Goal: Task Accomplishment & Management: Use online tool/utility

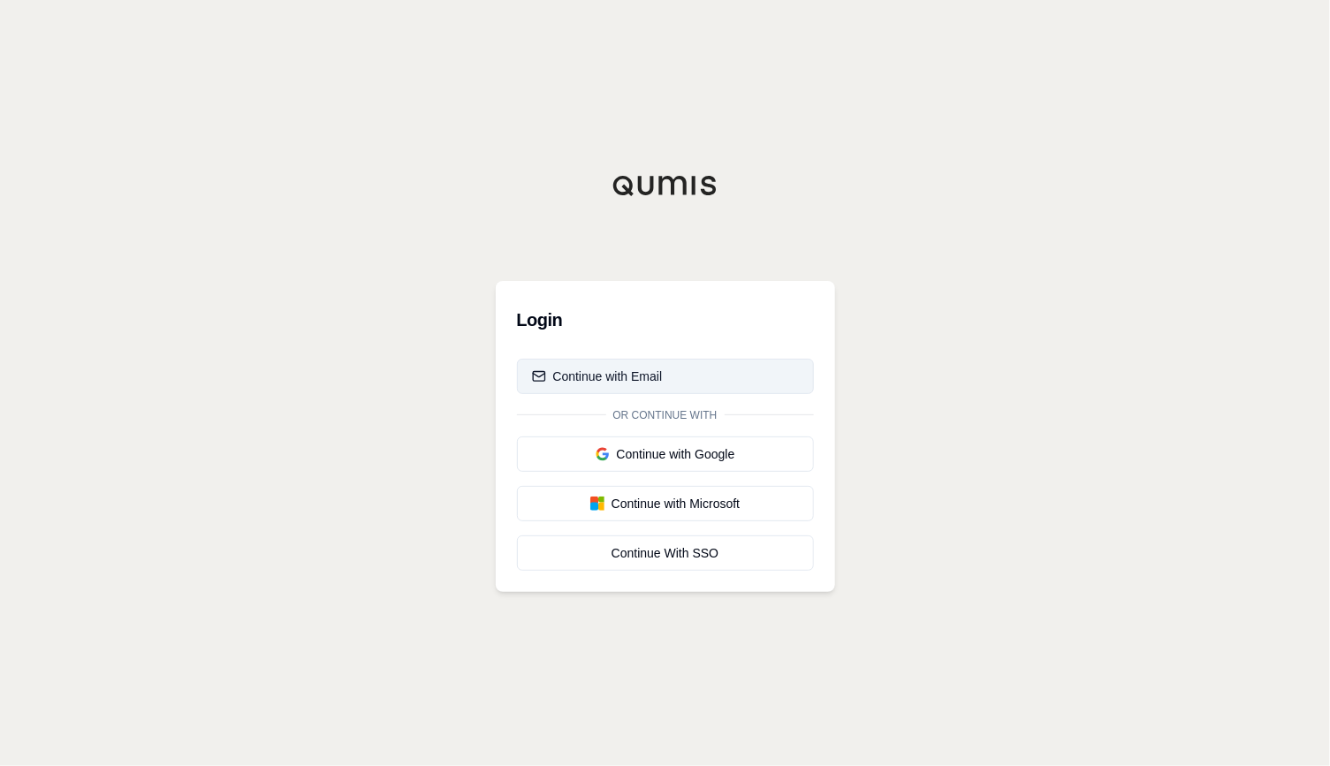
click at [644, 374] on div "Continue with Email" at bounding box center [597, 377] width 131 height 18
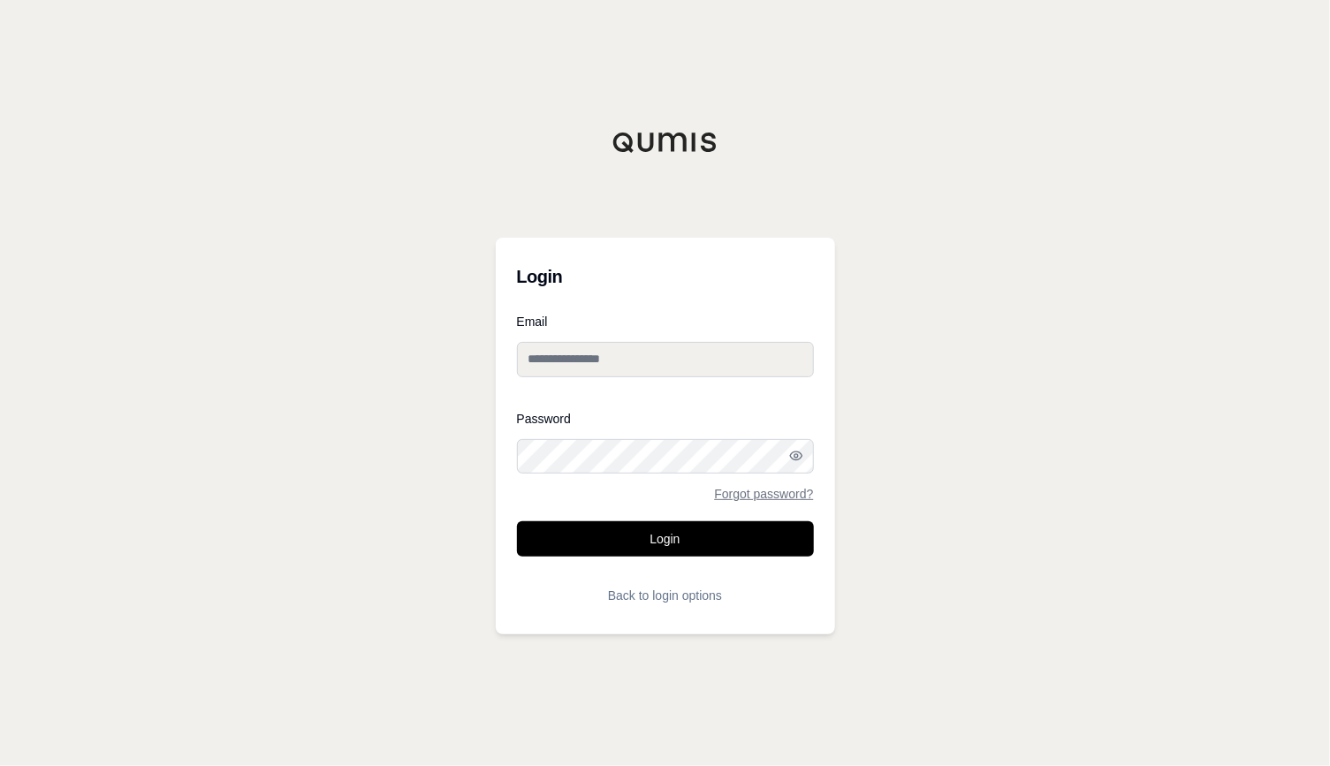
click at [628, 367] on input "Email" at bounding box center [665, 359] width 297 height 35
type input "**********"
click at [517, 521] on button "Login" at bounding box center [665, 538] width 297 height 35
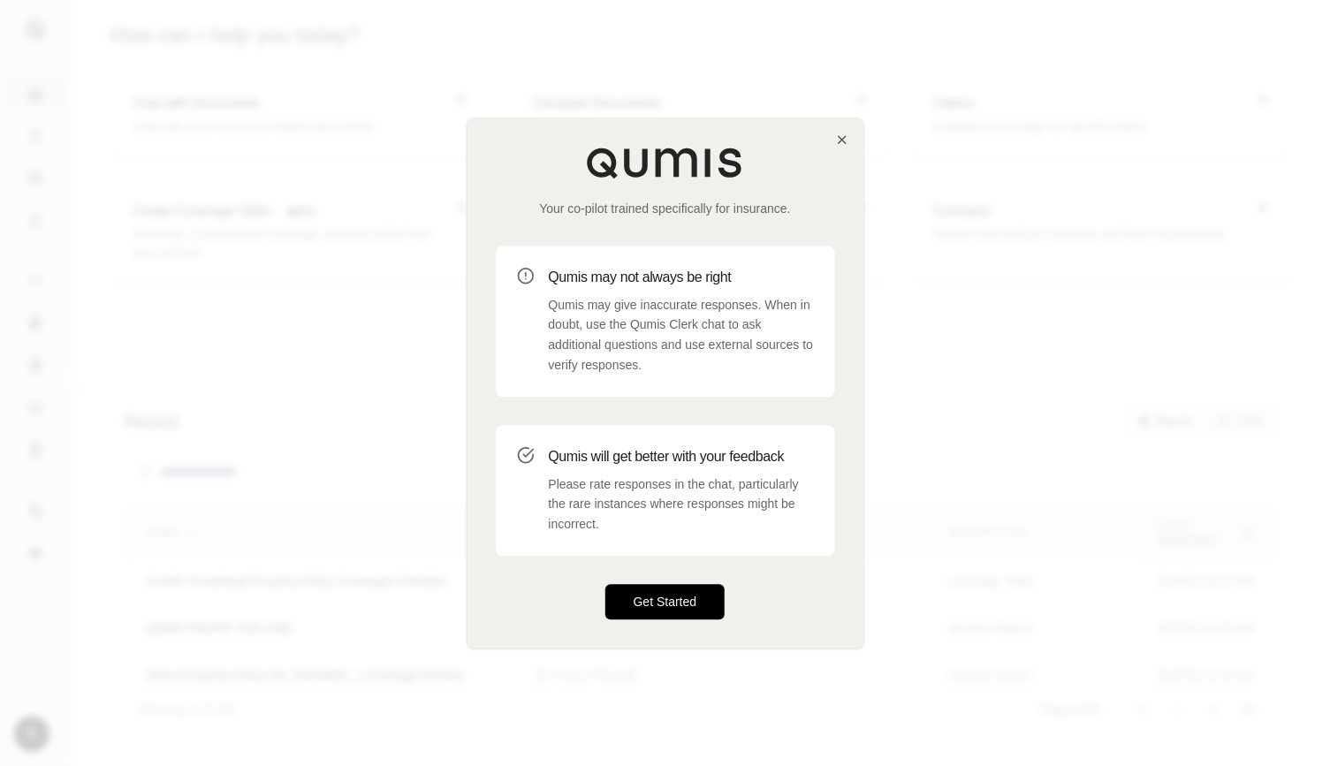
click at [696, 607] on button "Get Started" at bounding box center [665, 601] width 120 height 35
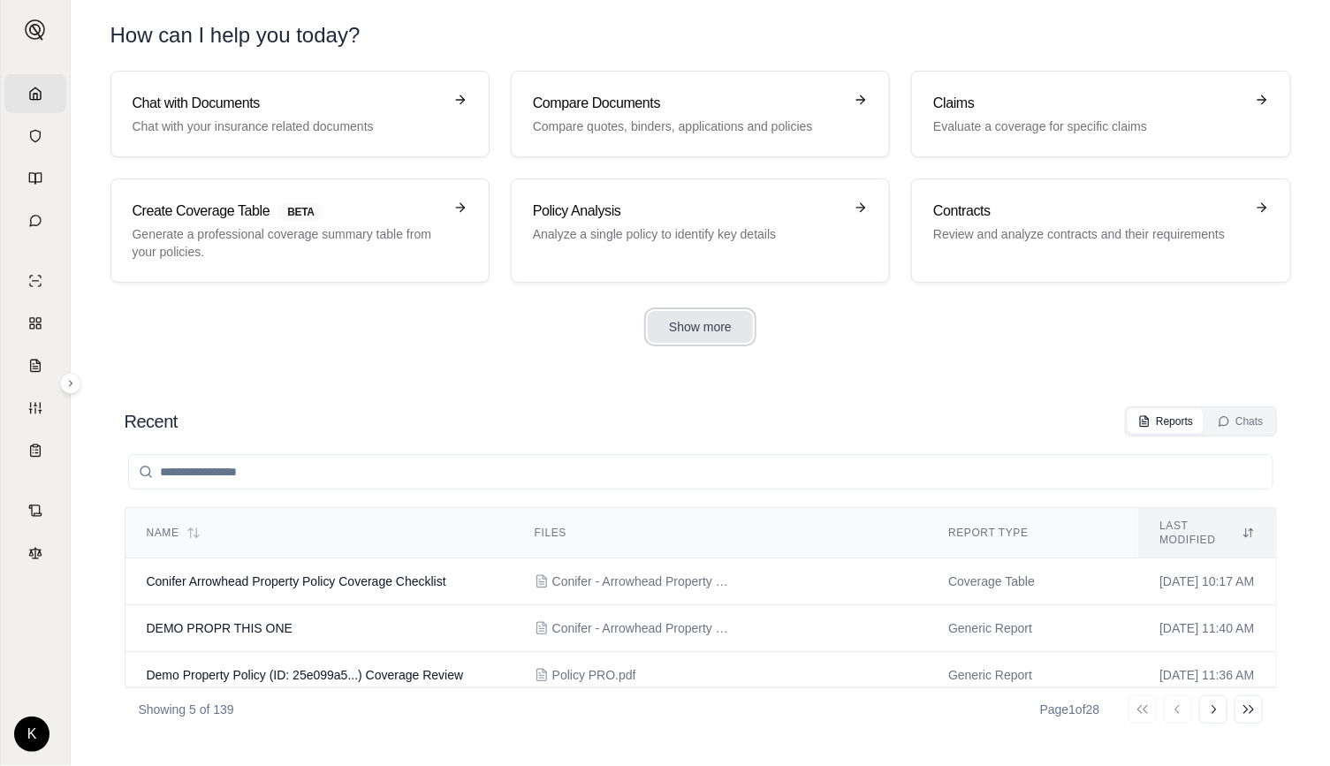
click at [696, 324] on button "Show more" at bounding box center [700, 327] width 105 height 32
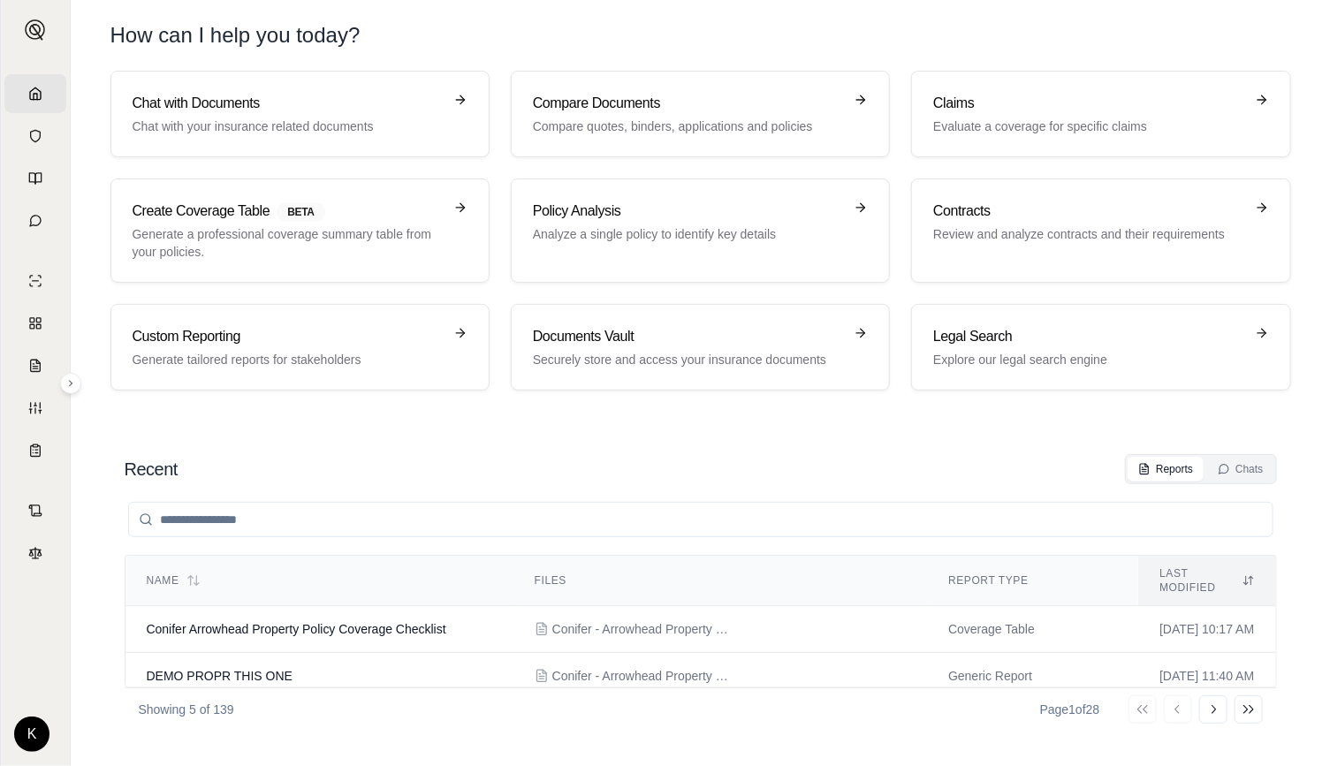
click at [1014, 443] on div "Recent Reports Chats Name Files Report Type Last modified Conifer Arrowhead Pro…" at bounding box center [700, 592] width 1181 height 305
